Goal: Find specific page/section: Find specific page/section

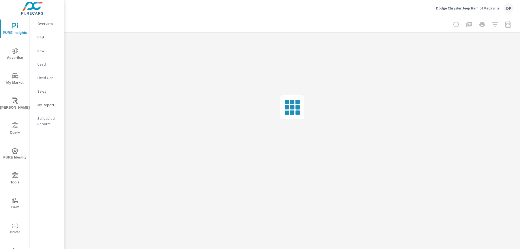
click at [43, 37] on p "PIPA" at bounding box center [48, 36] width 22 height 5
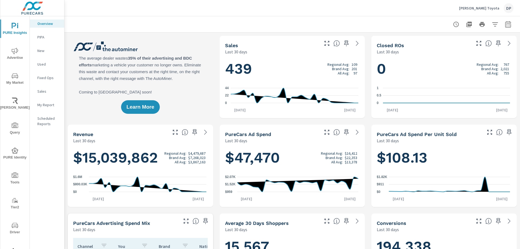
scroll to position [0, 0]
